Goal: Communication & Community: Answer question/provide support

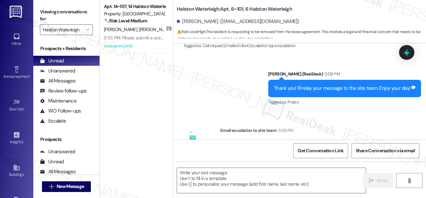
scroll to position [3726, 0]
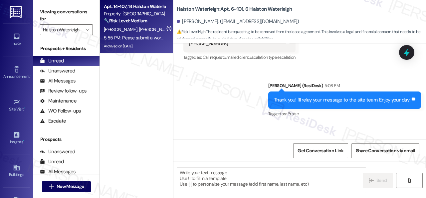
click at [139, 30] on span "[PERSON_NAME] [PERSON_NAME]" at bounding box center [173, 29] width 68 height 6
type textarea "Fetching suggested responses. Please feel free to read through the conversation…"
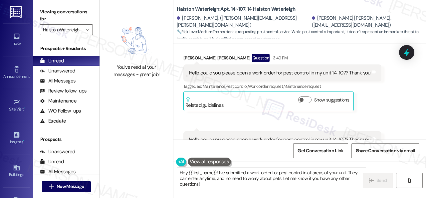
scroll to position [24928, 0]
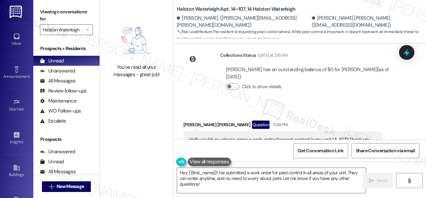
drag, startPoint x: 265, startPoint y: 100, endPoint x: 355, endPoint y: 98, distance: 90.3
copy div "What types of pests need to be eliminated?"
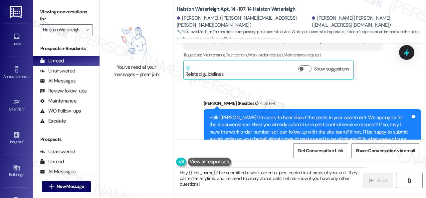
scroll to position [25094, 0]
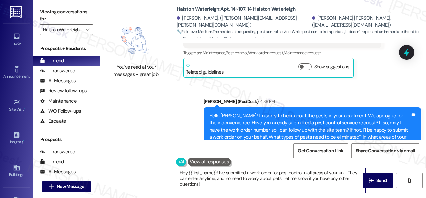
drag, startPoint x: 206, startPoint y: 185, endPoint x: 167, endPoint y: 161, distance: 45.8
click at [167, 161] on div "You've read all your messages - great job! Halston Waterleigh: Apt. 14~107, 14 …" at bounding box center [263, 99] width 327 height 198
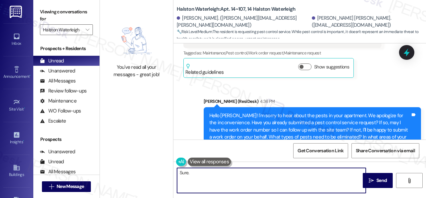
paste textarea "What types of pests need to be eliminated?"
type textarea "Sure. What types of pests need to be eliminated?"
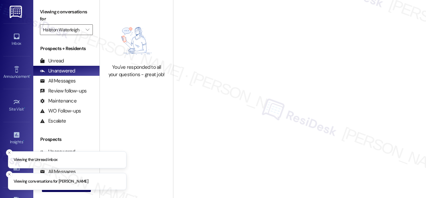
type input "Halston Waterleigh"
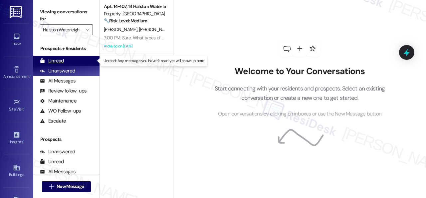
click at [56, 61] on div "Unread" at bounding box center [52, 60] width 24 height 7
